Goal: Transaction & Acquisition: Purchase product/service

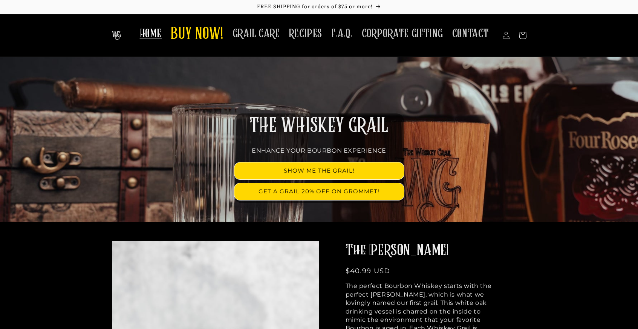
click at [151, 32] on span "HOME" at bounding box center [151, 33] width 22 height 15
click at [204, 51] on header "HOME BUY NOW! GRAIL CARE RECIPES F.A.Q. CORPORATE GIFTING CONTACT Log in Facebo…" at bounding box center [319, 35] width 452 height 43
click at [214, 95] on div "THE WHISKEY GRAIL ENHANCE YOUR BOURBON EXPERIENCE SHOW ME THE GRAIL! GET A GRAI…" at bounding box center [319, 139] width 452 height 165
click at [155, 36] on span "HOME" at bounding box center [151, 33] width 22 height 15
click at [198, 33] on span "BUY NOW!" at bounding box center [197, 34] width 53 height 21
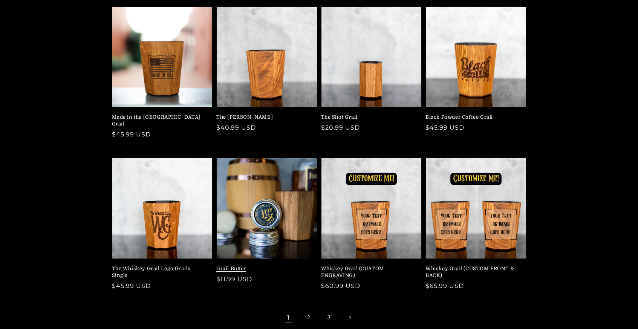
scroll to position [84, 0]
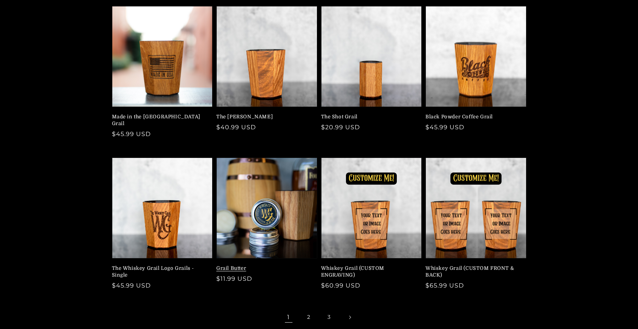
click at [270, 265] on link "Grail Butter" at bounding box center [264, 268] width 97 height 7
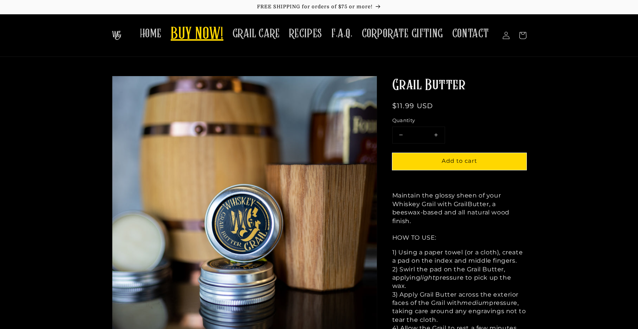
click at [186, 31] on span "BUY NOW!" at bounding box center [197, 34] width 53 height 21
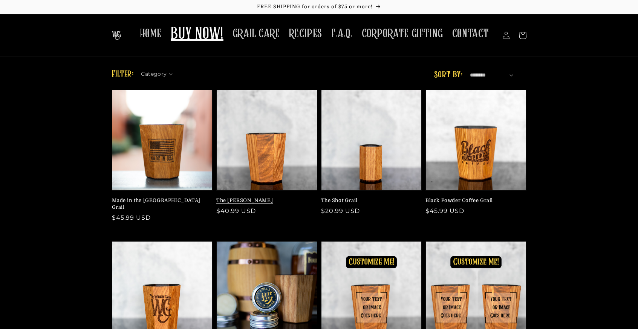
click at [263, 197] on link "The [PERSON_NAME]" at bounding box center [264, 200] width 97 height 7
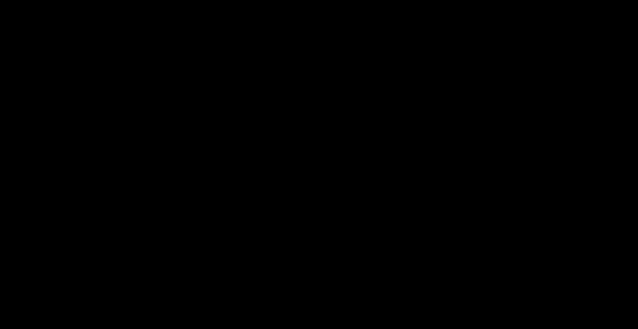
scroll to position [1814, 0]
